Goal: Find specific page/section: Find specific page/section

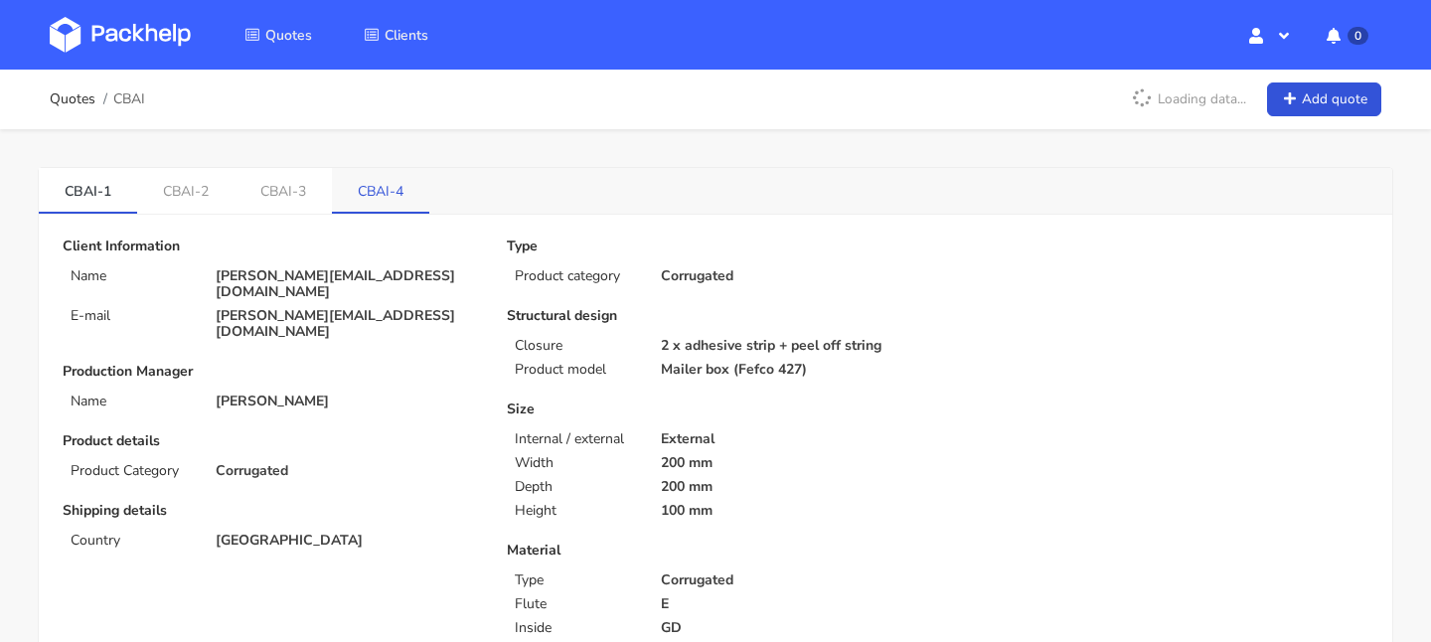
click at [379, 200] on link "CBAI-4" at bounding box center [380, 190] width 97 height 44
click at [279, 181] on link "CBAI-3" at bounding box center [285, 190] width 98 height 44
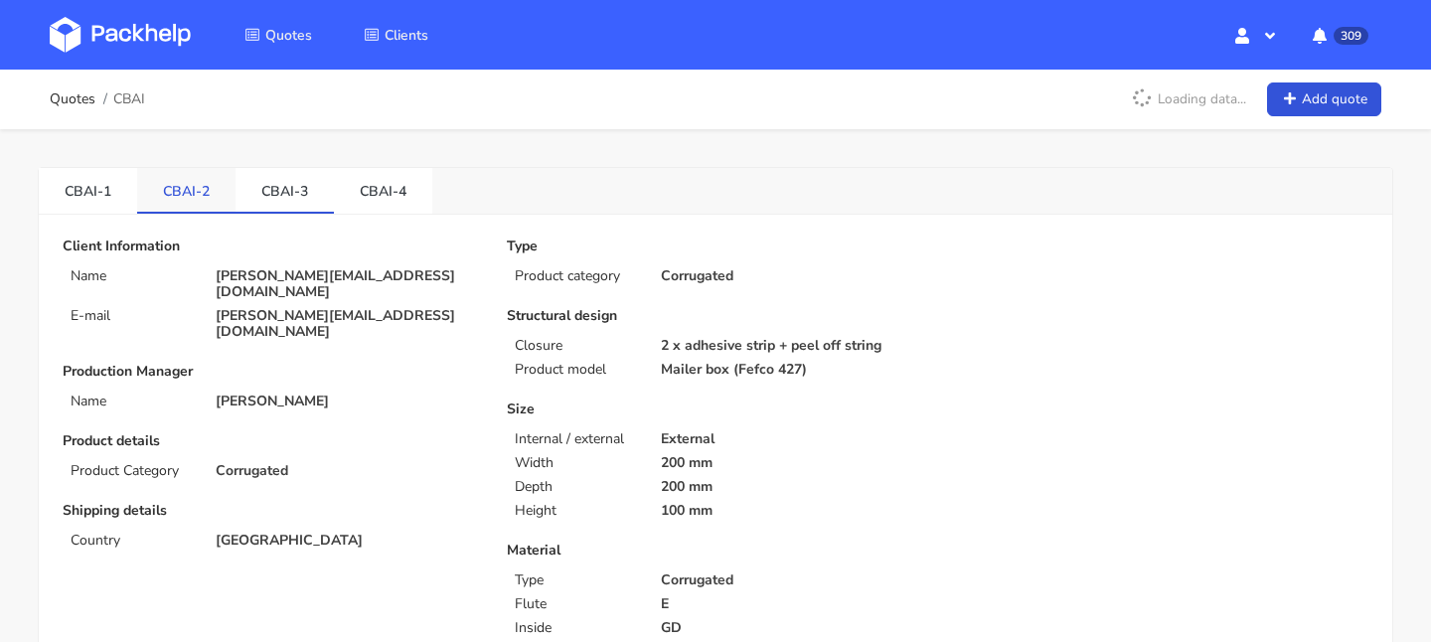
click at [187, 181] on link "CBAI-2" at bounding box center [186, 190] width 98 height 44
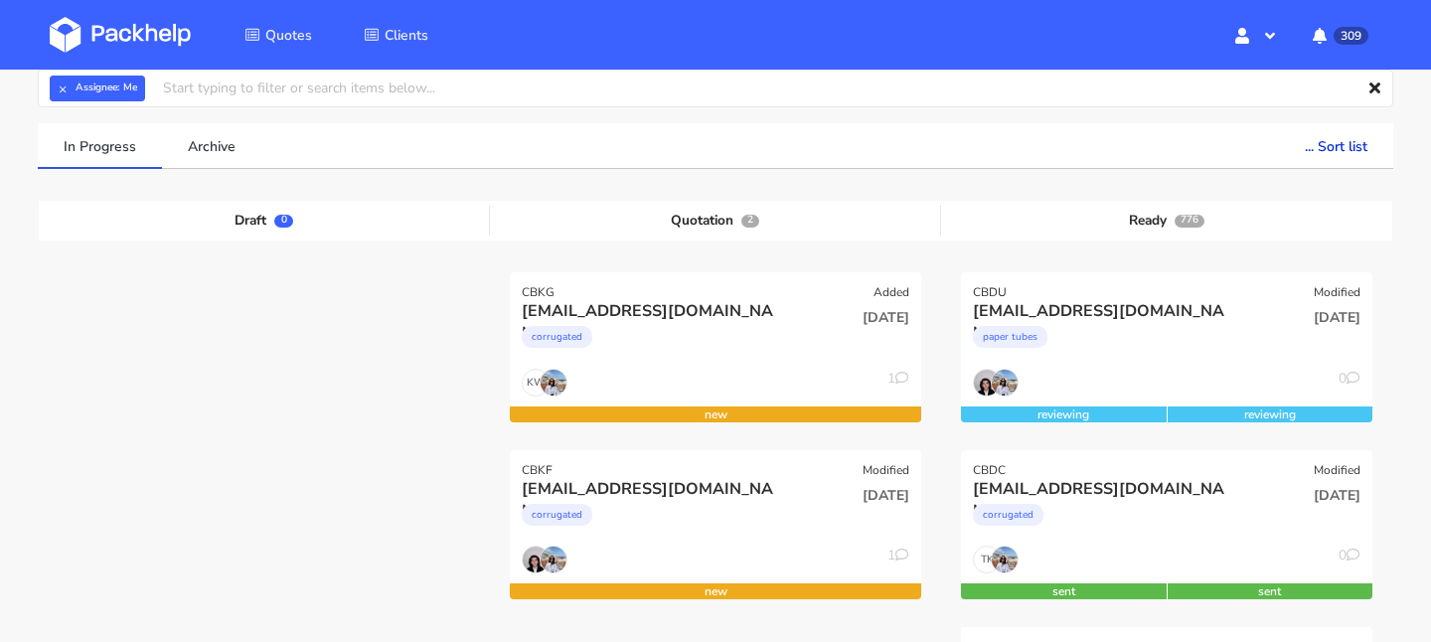
scroll to position [96, 0]
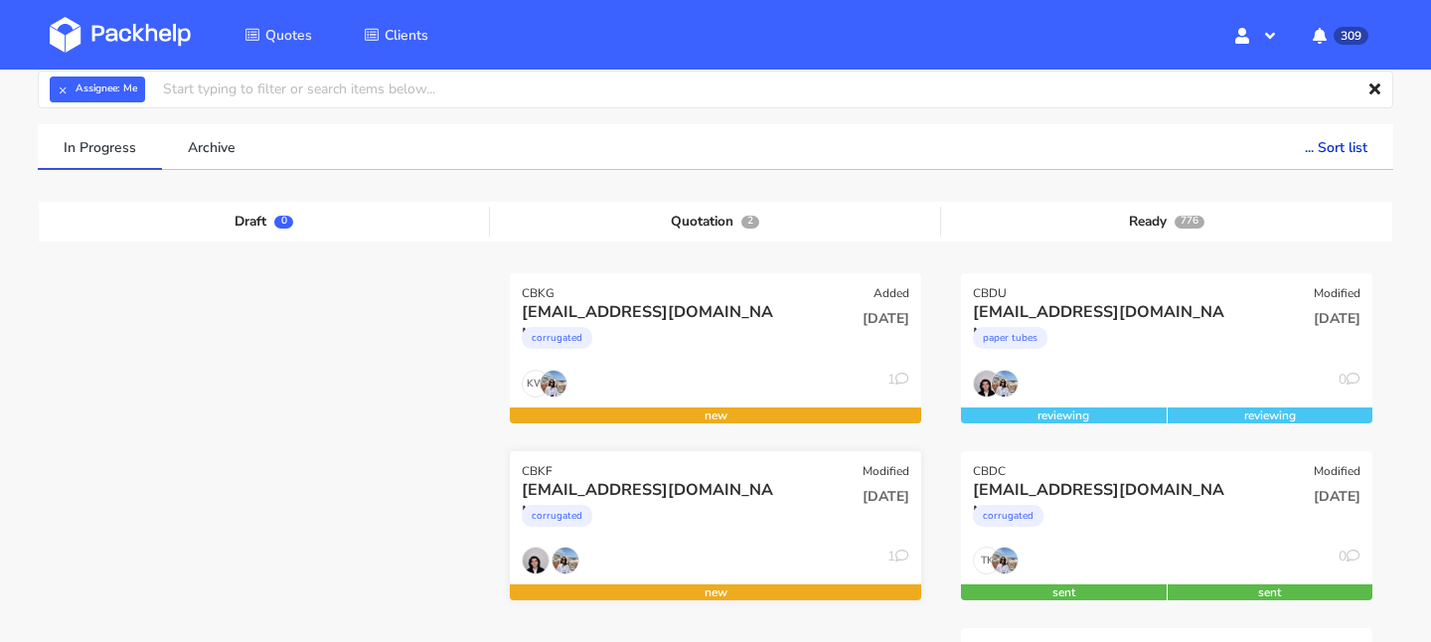
click at [535, 470] on div "CBKF" at bounding box center [537, 471] width 31 height 16
click at [570, 511] on div "corrugated" at bounding box center [557, 516] width 71 height 22
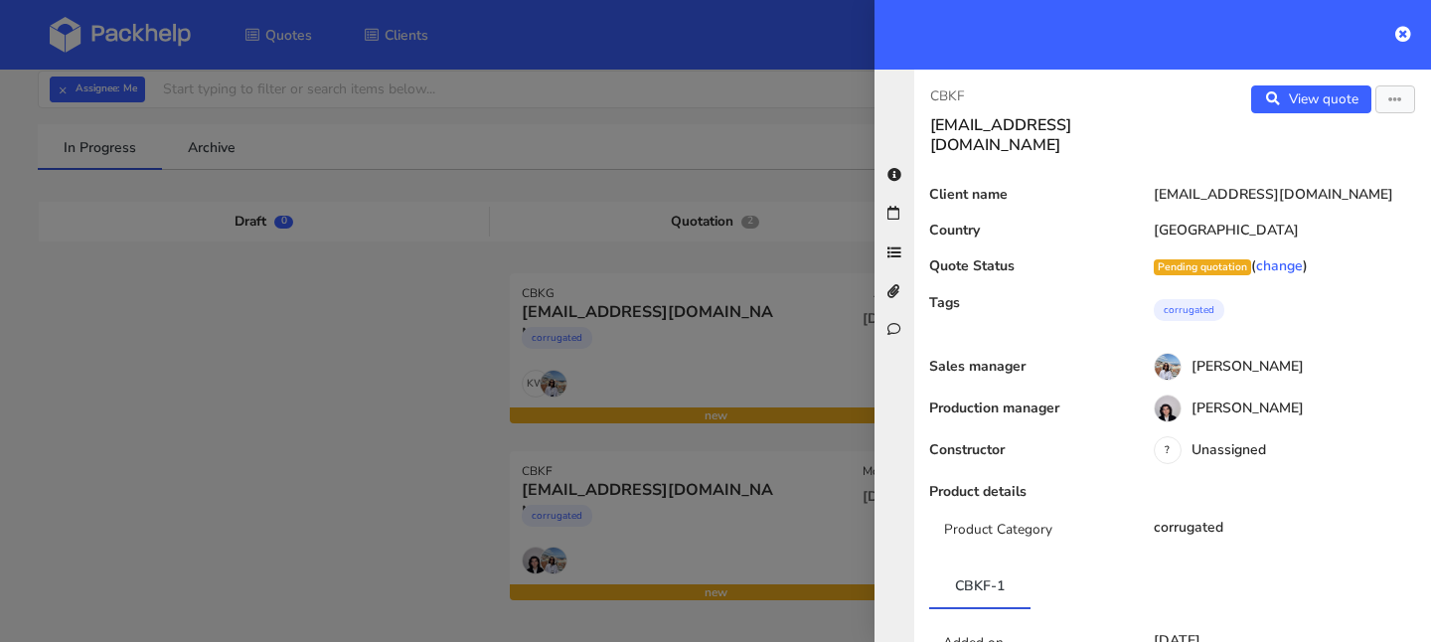
click at [563, 339] on div at bounding box center [715, 321] width 1431 height 642
